Goal: Task Accomplishment & Management: Use online tool/utility

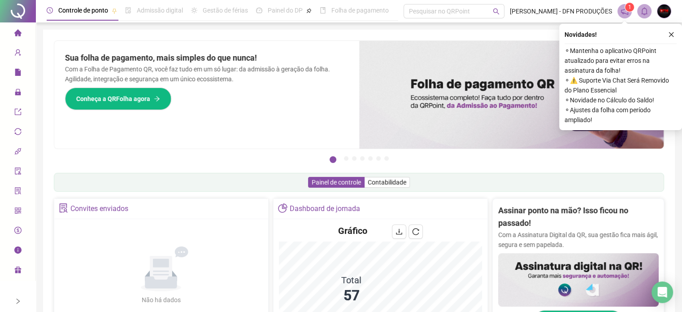
click at [19, 299] on icon "right" at bounding box center [18, 301] width 6 height 6
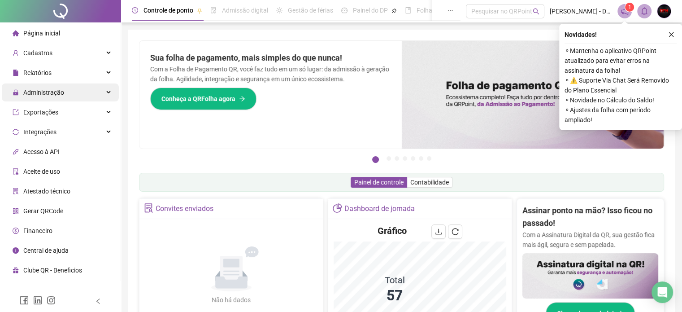
click at [61, 95] on span "Administração" at bounding box center [43, 92] width 41 height 7
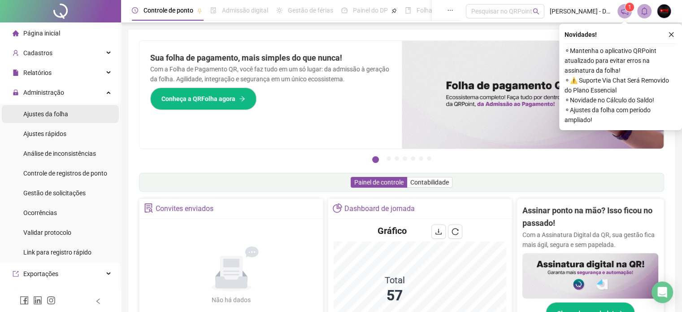
click at [62, 113] on span "Ajustes da folha" at bounding box center [45, 113] width 45 height 7
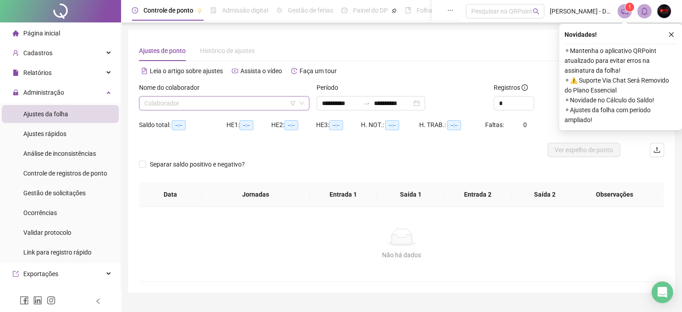
click at [167, 102] on input "search" at bounding box center [220, 102] width 152 height 13
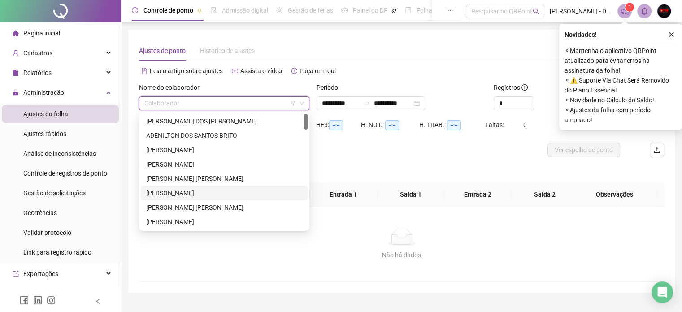
click at [181, 188] on div "[PERSON_NAME]" at bounding box center [224, 193] width 156 height 10
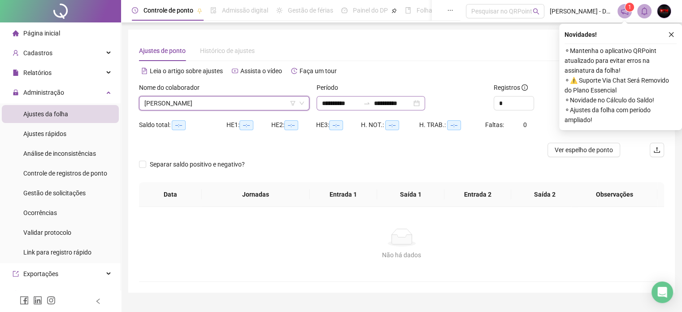
click at [425, 102] on div "**********" at bounding box center [371, 103] width 109 height 14
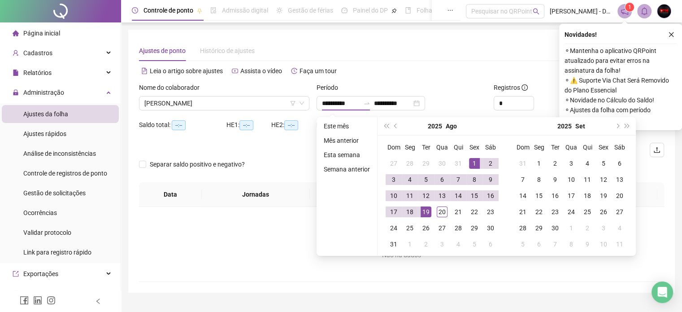
click at [330, 119] on ul "Este mês Mês anterior Esta semana Semana anterior" at bounding box center [347, 186] width 61 height 139
type input "**********"
click at [329, 125] on li "Este mês" at bounding box center [346, 126] width 53 height 11
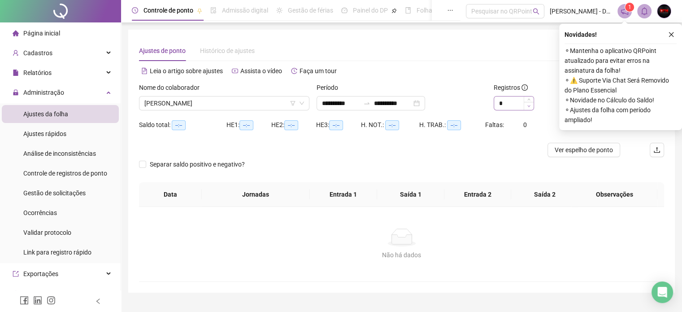
click at [529, 102] on span "Decrease Value" at bounding box center [529, 106] width 10 height 8
click at [527, 99] on span "Increase Value" at bounding box center [529, 100] width 10 height 8
type input "**"
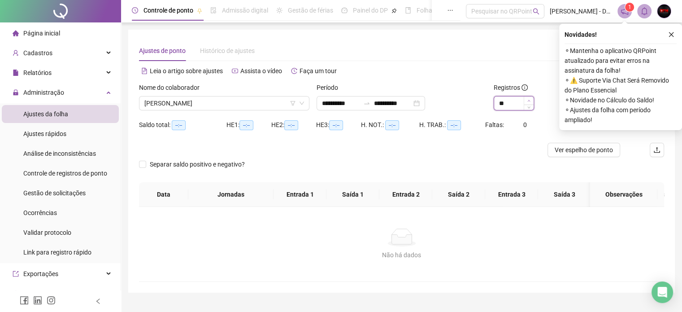
click at [527, 99] on span "Increase Value" at bounding box center [529, 100] width 10 height 8
click at [671, 34] on icon "close" at bounding box center [671, 34] width 6 height 6
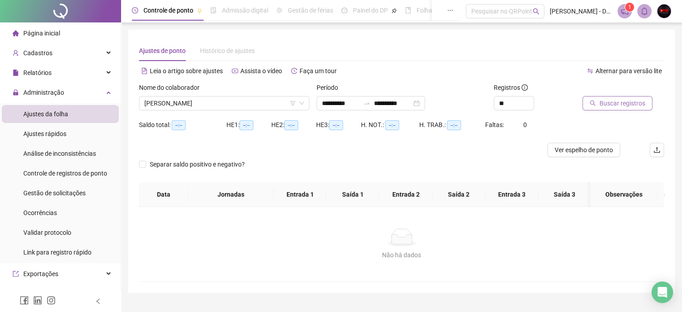
click at [624, 101] on span "Buscar registros" at bounding box center [623, 103] width 46 height 10
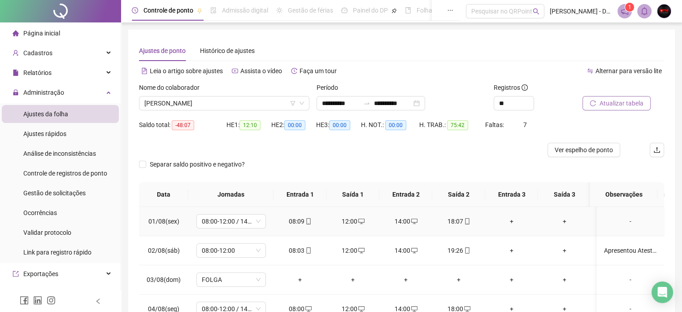
scroll to position [224, 0]
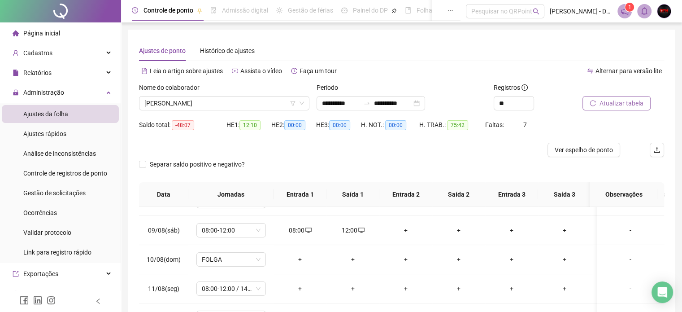
click at [100, 301] on icon "left" at bounding box center [98, 301] width 6 height 6
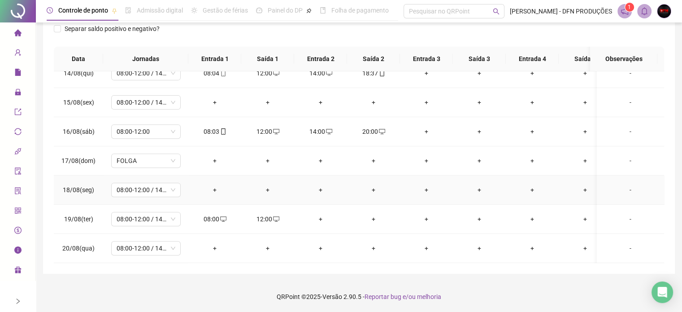
scroll to position [396, 0]
click at [18, 299] on icon "right" at bounding box center [18, 301] width 6 height 6
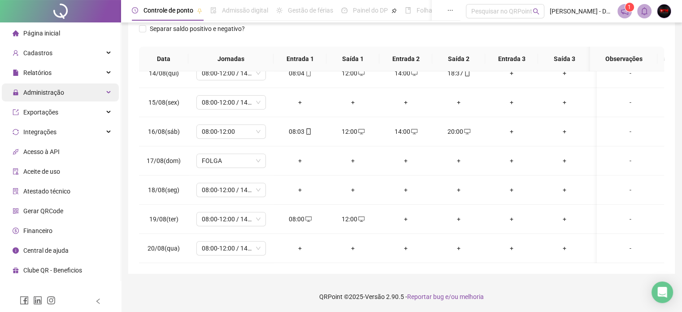
click at [57, 90] on span "Administração" at bounding box center [43, 92] width 41 height 7
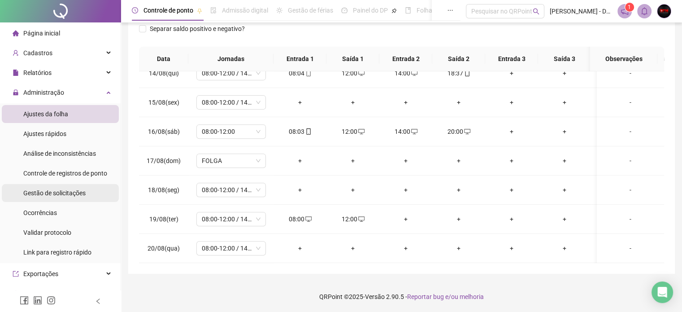
click at [60, 192] on span "Gestão de solicitações" at bounding box center [54, 192] width 62 height 7
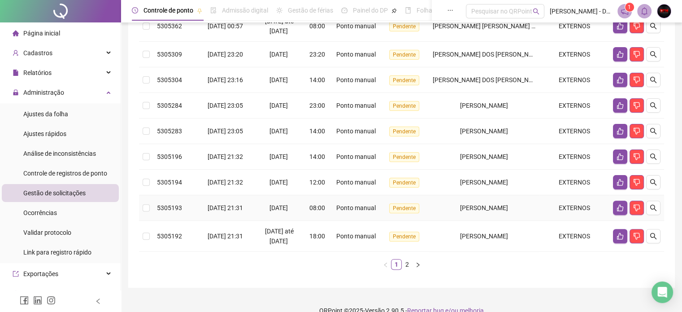
scroll to position [239, 0]
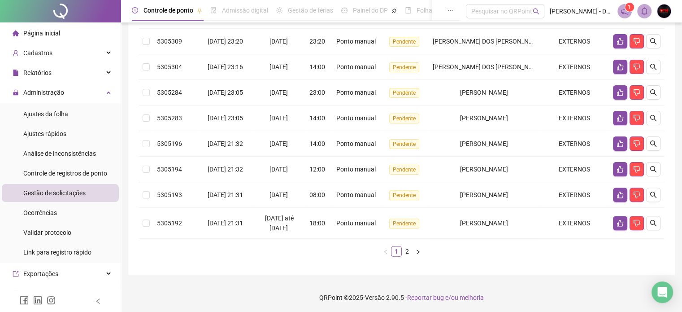
click at [100, 300] on icon "left" at bounding box center [98, 301] width 6 height 6
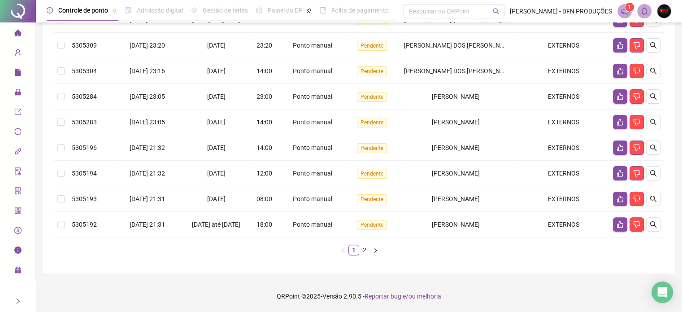
click at [15, 304] on div at bounding box center [18, 301] width 6 height 22
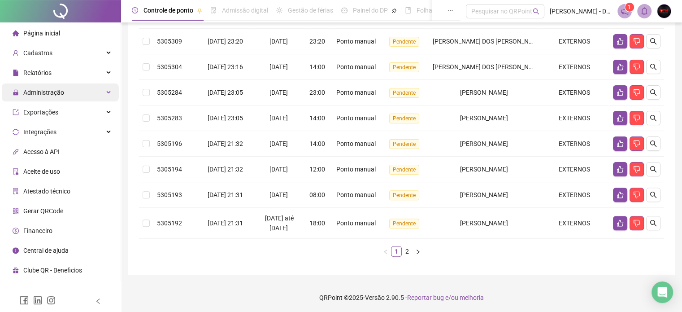
click at [43, 89] on span "Administração" at bounding box center [43, 92] width 41 height 7
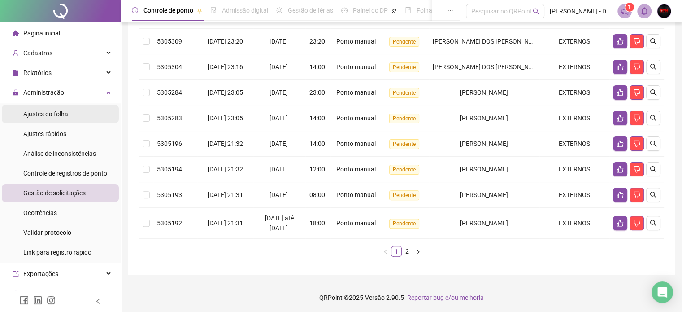
click at [45, 110] on span "Ajustes da folha" at bounding box center [45, 113] width 45 height 7
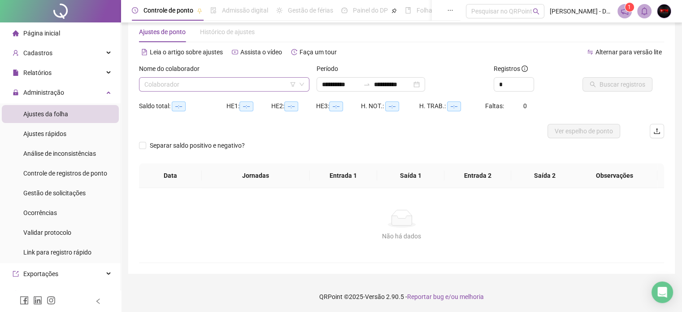
click at [208, 86] on input "search" at bounding box center [220, 84] width 152 height 13
type input "**********"
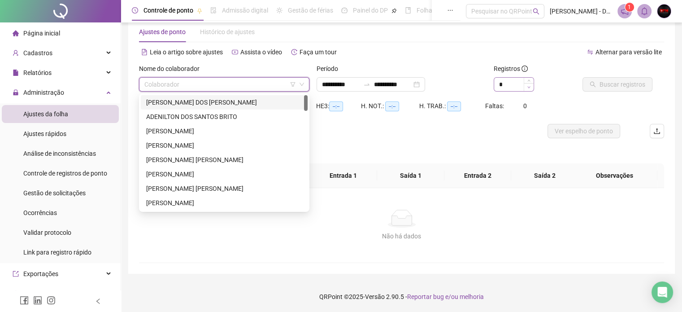
click at [530, 83] on span "Decrease Value" at bounding box center [529, 87] width 10 height 8
click at [530, 82] on span "Increase Value" at bounding box center [529, 82] width 10 height 8
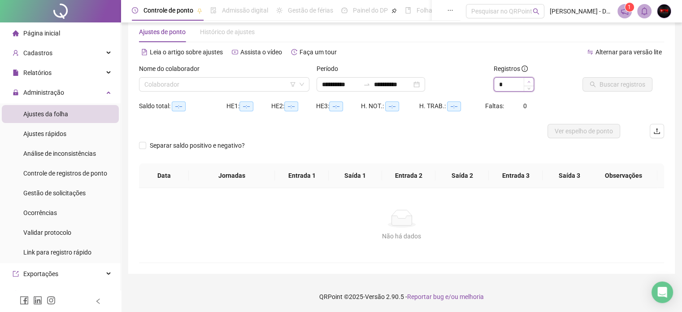
click at [530, 82] on icon "up" at bounding box center [528, 81] width 3 height 3
type input "**"
click at [530, 82] on icon "up" at bounding box center [528, 81] width 3 height 3
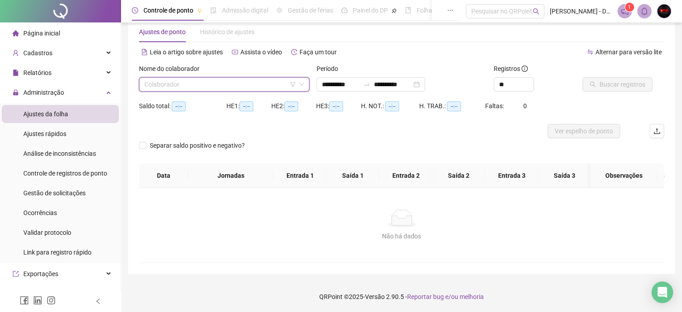
click at [282, 87] on input "search" at bounding box center [220, 84] width 152 height 13
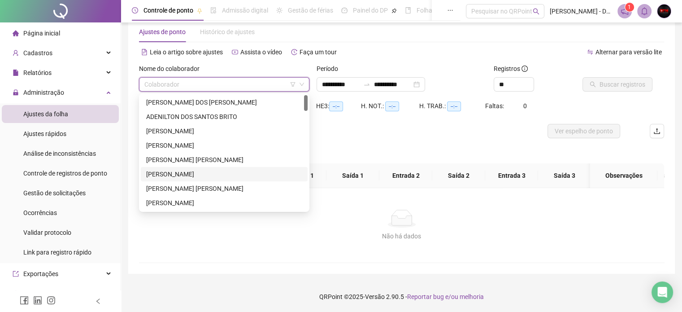
click at [178, 175] on div "[PERSON_NAME]" at bounding box center [224, 174] width 156 height 10
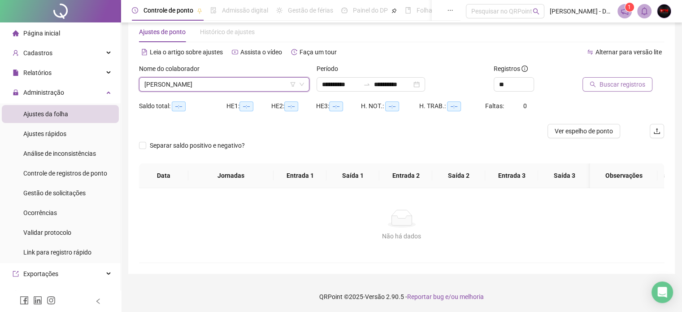
click at [612, 82] on span "Buscar registros" at bounding box center [623, 84] width 46 height 10
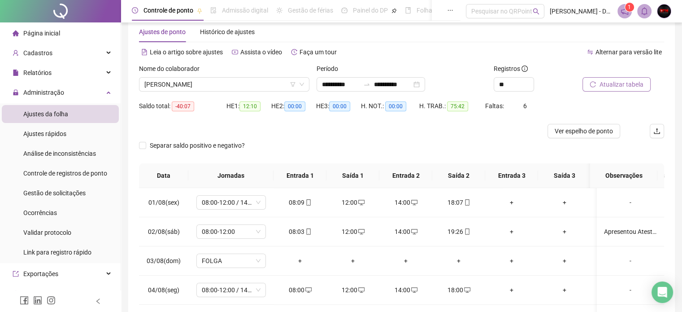
scroll to position [135, 0]
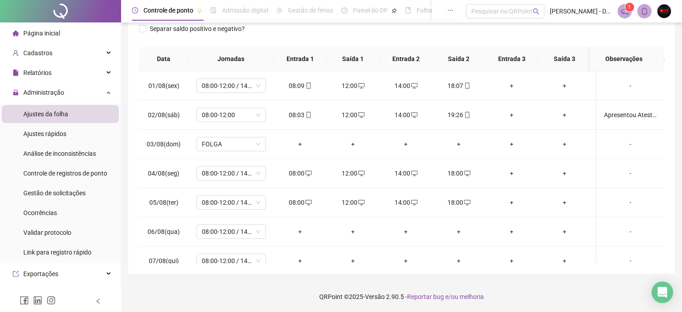
click at [99, 303] on icon "left" at bounding box center [98, 301] width 6 height 6
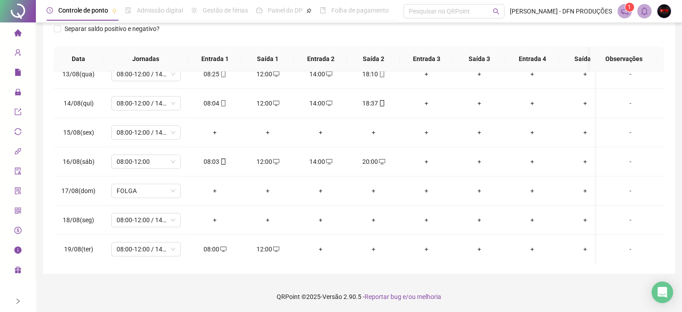
scroll to position [367, 0]
click at [321, 243] on div "+" at bounding box center [320, 248] width 39 height 10
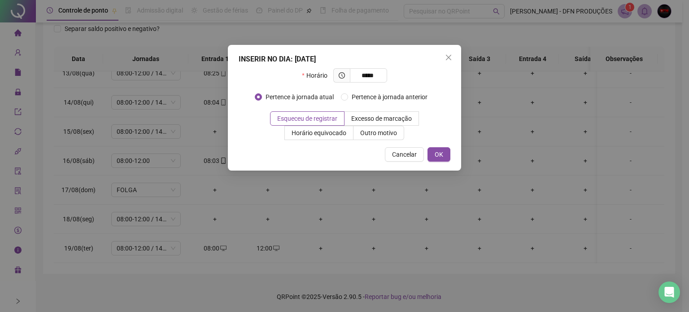
type input "*****"
